Goal: Check status: Check status

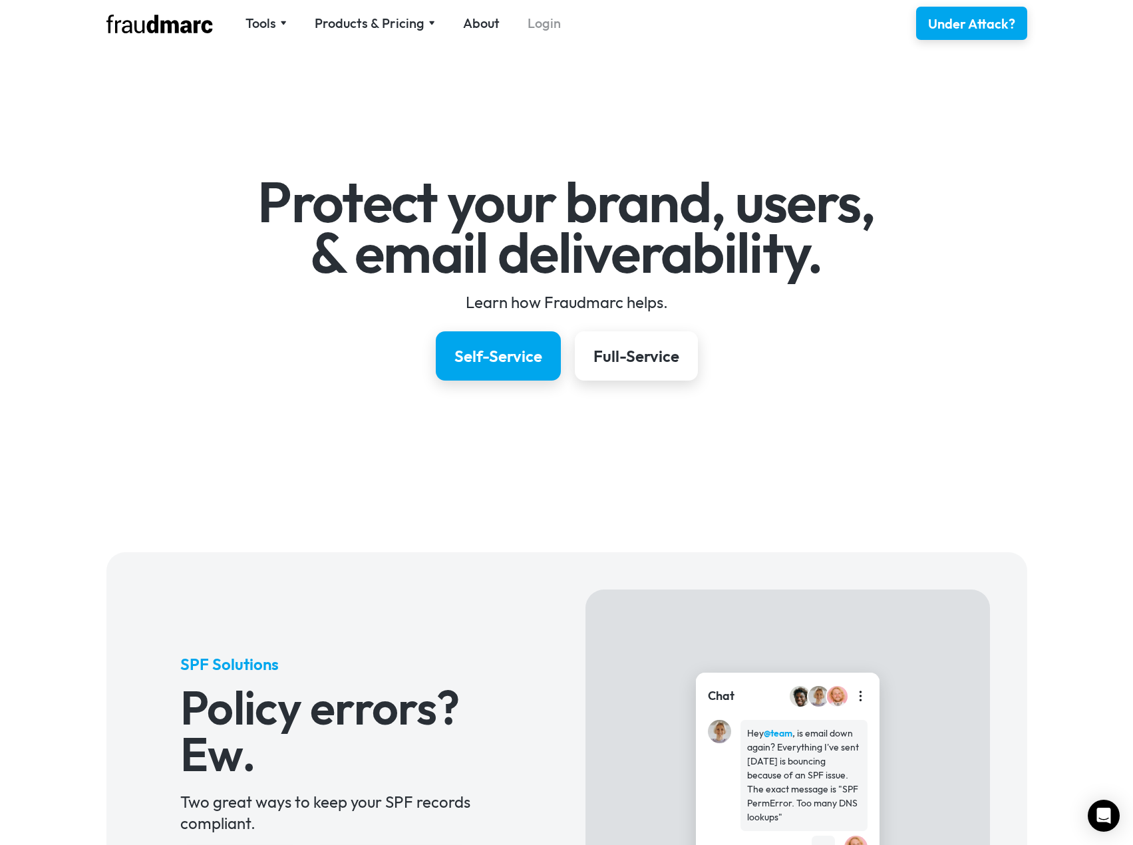
click at [534, 27] on link "Login" at bounding box center [544, 23] width 33 height 19
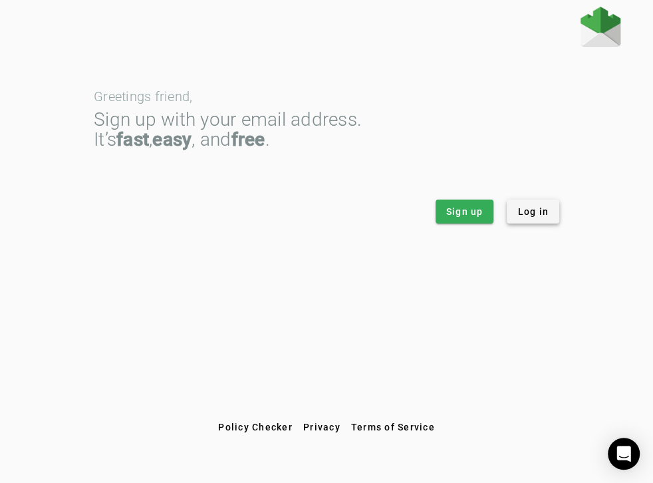
click at [524, 208] on span "Log in" at bounding box center [533, 211] width 31 height 13
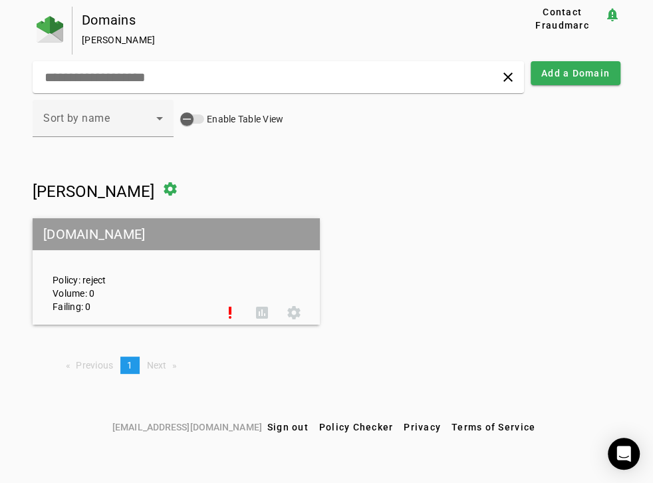
click at [161, 281] on div "Policy: reject Volume: 0 Failing: 0" at bounding box center [129, 271] width 172 height 83
click at [235, 314] on span at bounding box center [230, 313] width 32 height 32
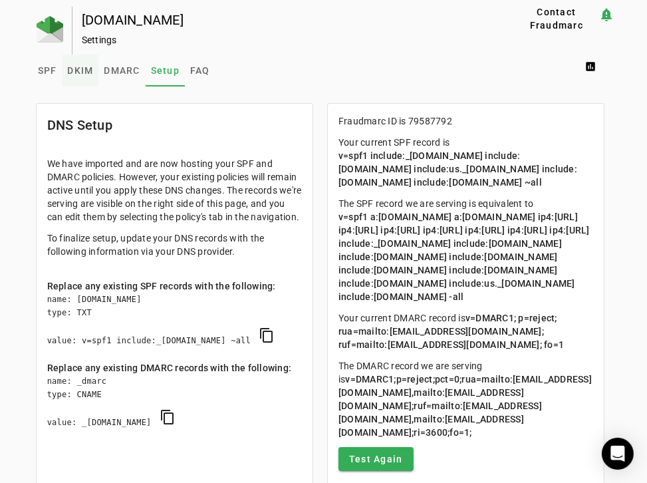
click at [71, 68] on span "DKIM" at bounding box center [80, 70] width 26 height 9
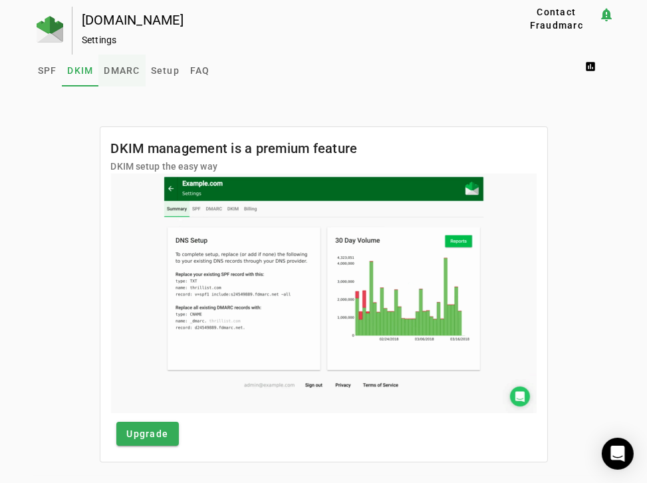
click at [110, 75] on span "DMARC" at bounding box center [122, 70] width 36 height 9
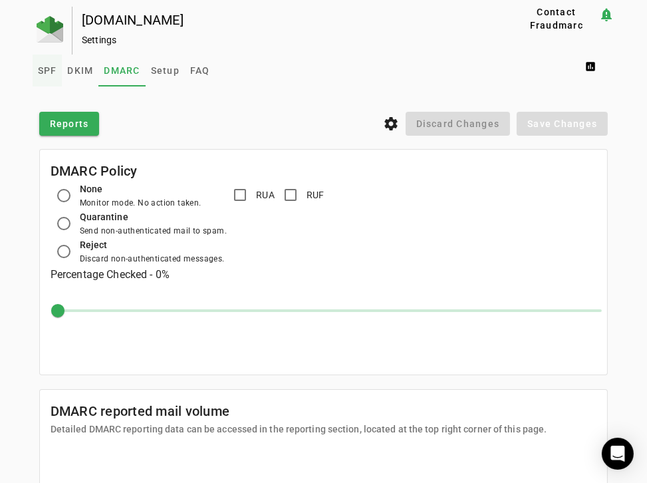
click at [49, 71] on span "SPF" at bounding box center [47, 70] width 19 height 9
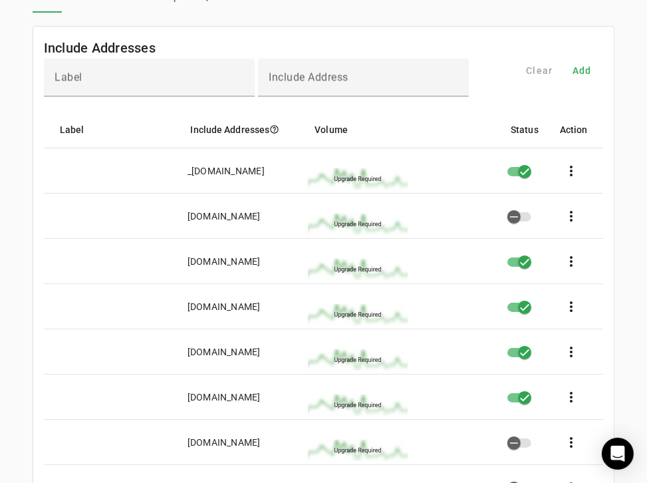
scroll to position [76, 0]
